Goal: Find specific page/section: Find specific page/section

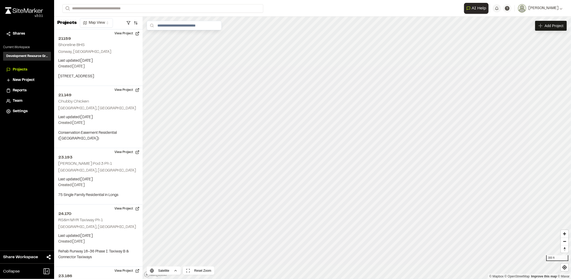
click at [232, 278] on html "**********" at bounding box center [285, 139] width 571 height 279
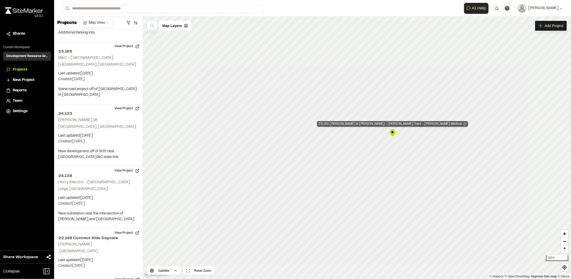
scroll to position [1526, 0]
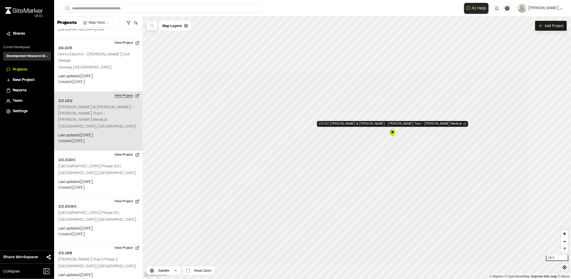
click at [120, 92] on button "View Project" at bounding box center [126, 96] width 31 height 8
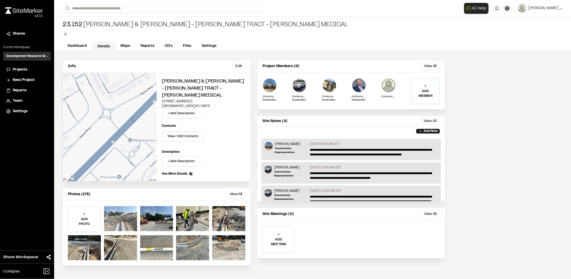
click at [134, 214] on div at bounding box center [120, 218] width 33 height 25
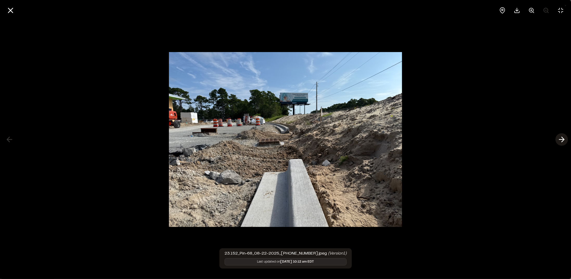
click at [561, 138] on icon at bounding box center [561, 139] width 8 height 9
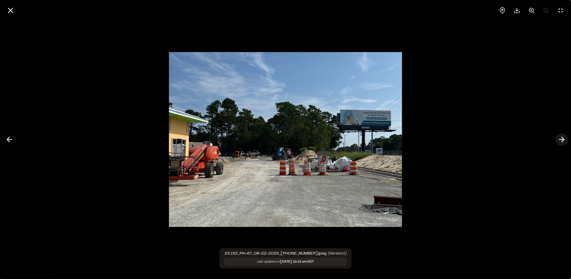
click at [560, 141] on icon at bounding box center [561, 139] width 8 height 9
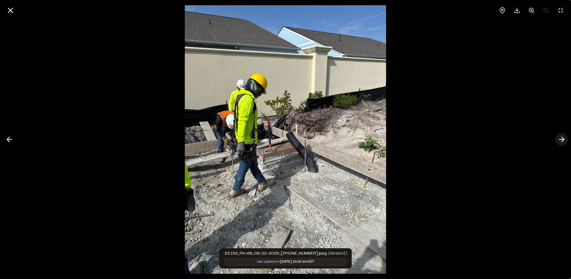
click at [559, 141] on icon at bounding box center [561, 139] width 8 height 9
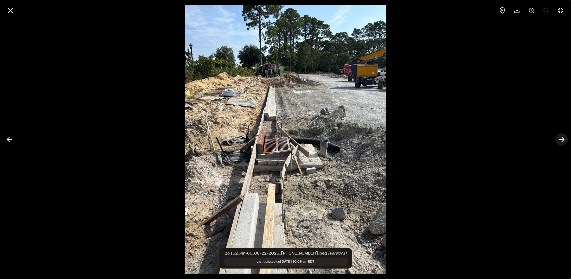
click at [559, 141] on icon at bounding box center [561, 139] width 8 height 9
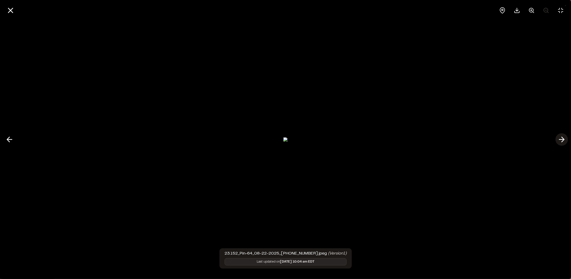
click at [561, 138] on icon at bounding box center [561, 139] width 8 height 9
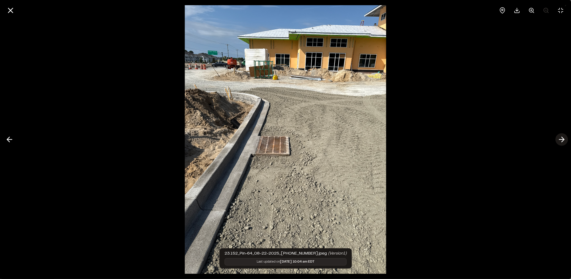
click at [562, 139] on icon at bounding box center [561, 139] width 8 height 9
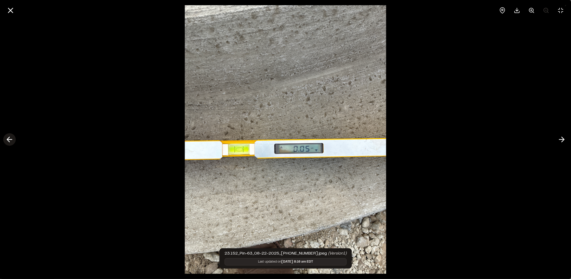
click at [9, 143] on icon at bounding box center [9, 139] width 8 height 9
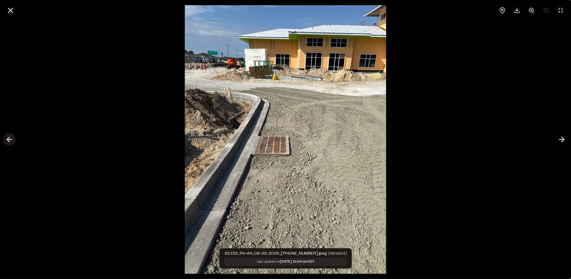
click at [11, 142] on icon at bounding box center [9, 139] width 8 height 9
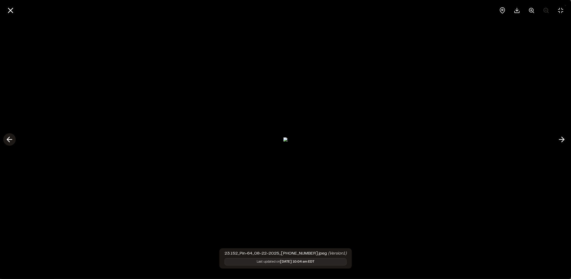
click at [11, 143] on icon at bounding box center [9, 139] width 8 height 9
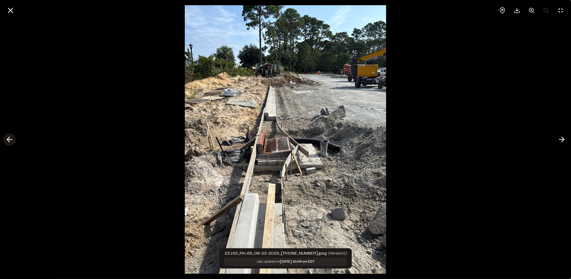
click at [9, 141] on polyline at bounding box center [8, 139] width 2 height 5
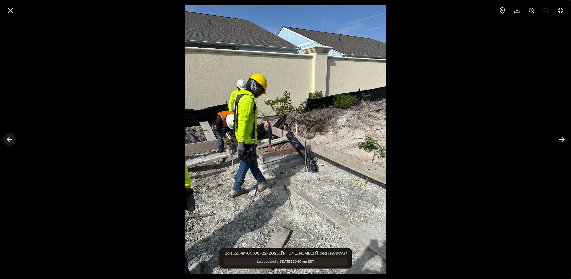
click at [8, 143] on icon at bounding box center [9, 139] width 8 height 9
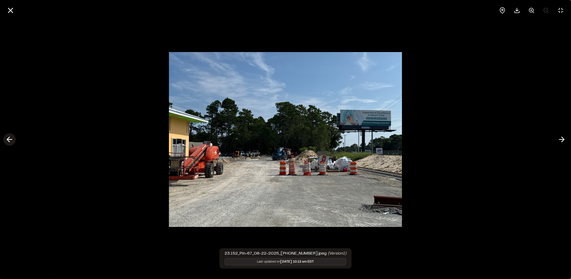
click at [8, 143] on icon at bounding box center [9, 139] width 8 height 9
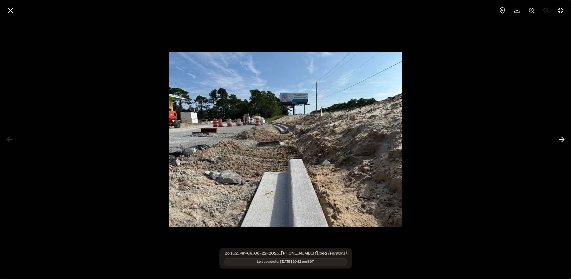
click at [8, 143] on div at bounding box center [285, 139] width 571 height 279
click at [9, 12] on icon at bounding box center [10, 10] width 9 height 9
